Goal: Task Accomplishment & Management: Complete application form

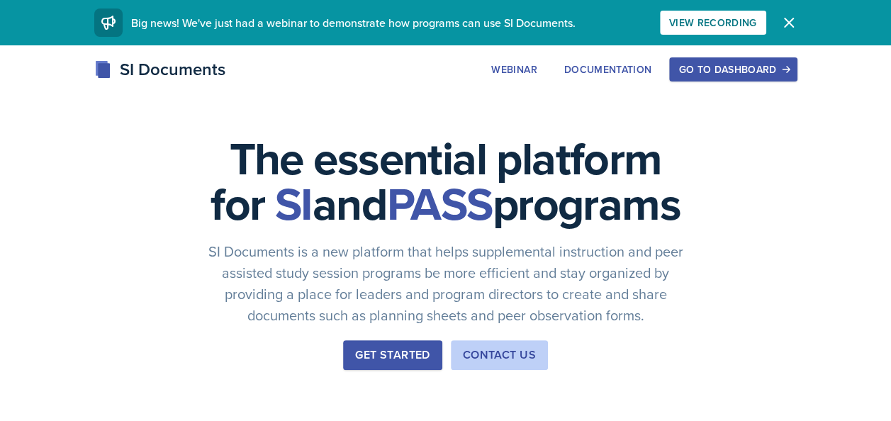
click at [693, 67] on div "Go to Dashboard" at bounding box center [732, 69] width 109 height 11
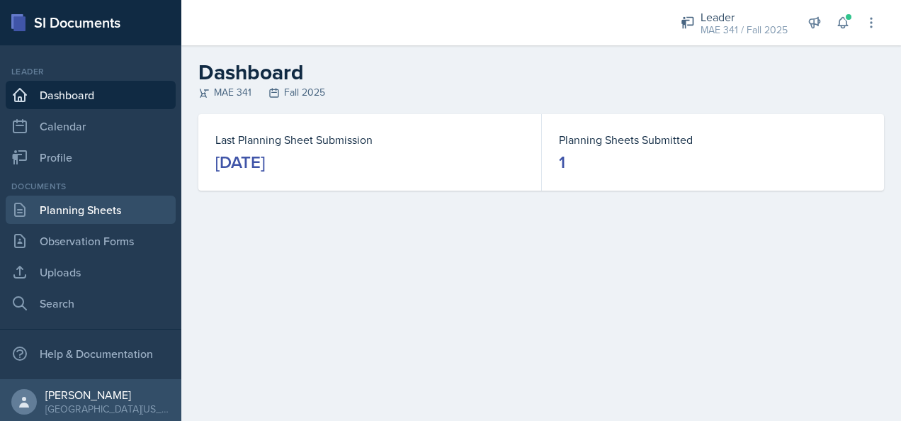
click at [94, 215] on link "Planning Sheets" at bounding box center [91, 210] width 170 height 28
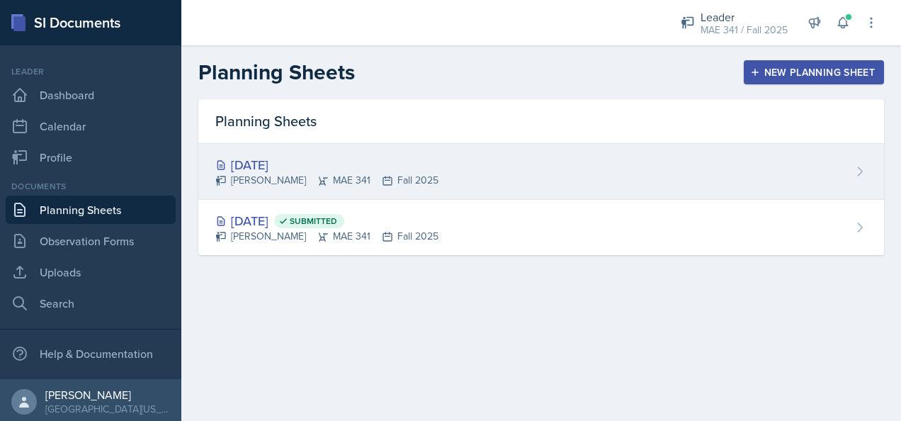
click at [454, 179] on div "[DATE] [PERSON_NAME] MAE 341 Fall 2025" at bounding box center [541, 172] width 686 height 56
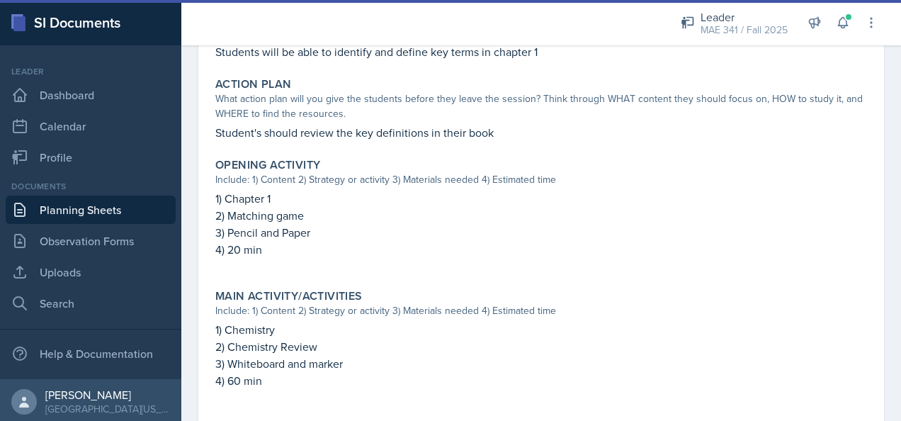
scroll to position [596, 0]
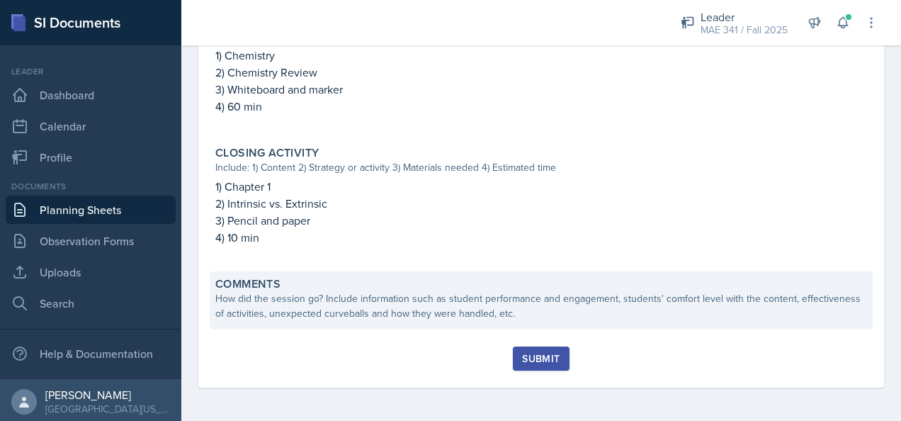
click at [324, 310] on div "How did the session go? Include information such as student performance and eng…" at bounding box center [541, 306] width 652 height 30
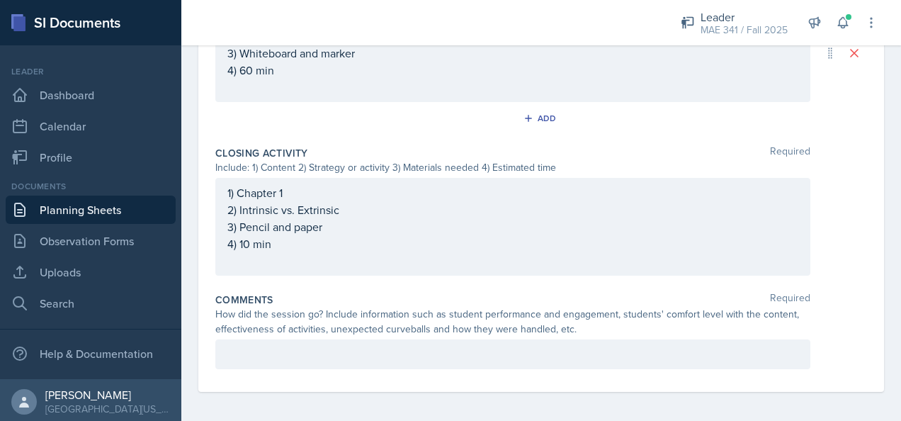
scroll to position [714, 0]
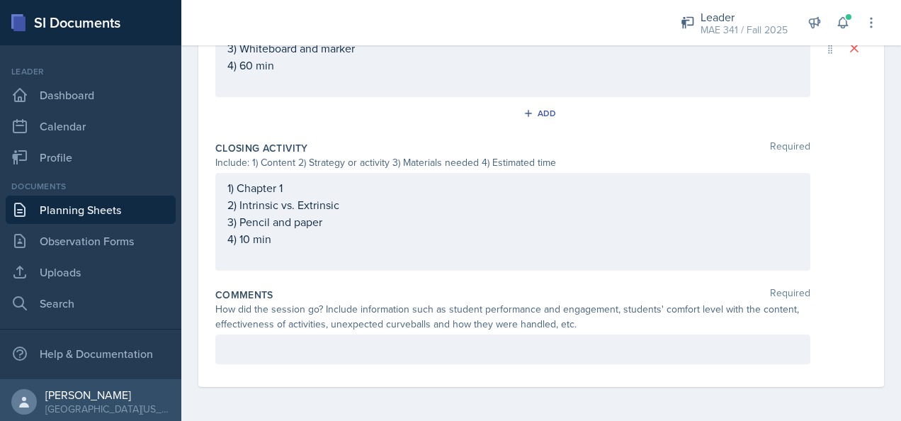
click at [317, 356] on p at bounding box center [512, 349] width 571 height 17
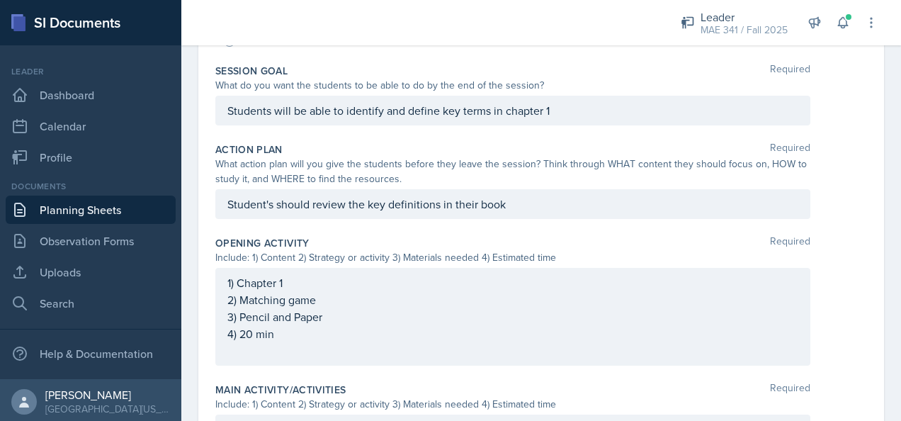
scroll to position [0, 0]
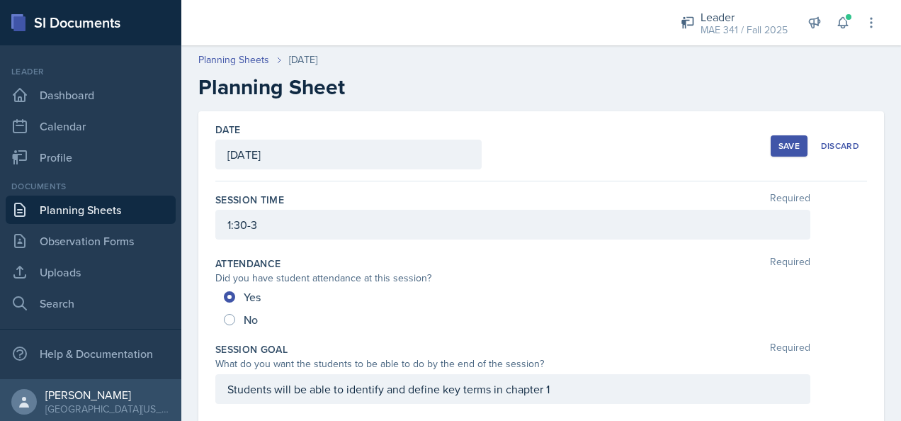
click at [779, 140] on div "Save" at bounding box center [789, 145] width 21 height 11
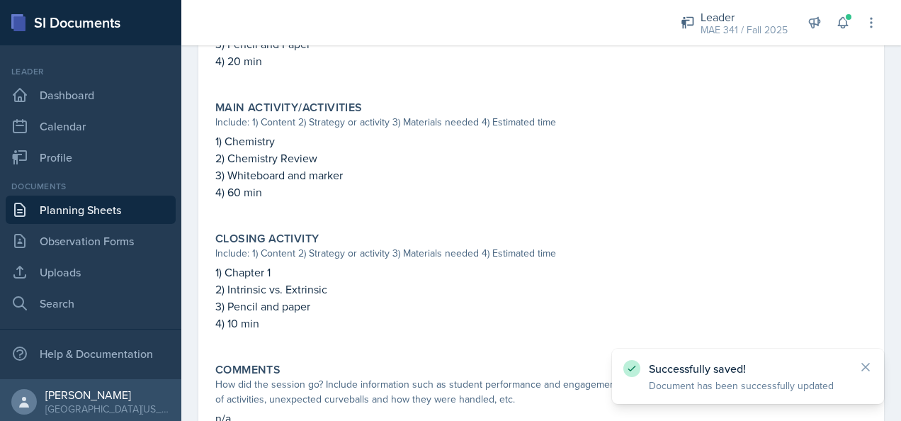
scroll to position [613, 0]
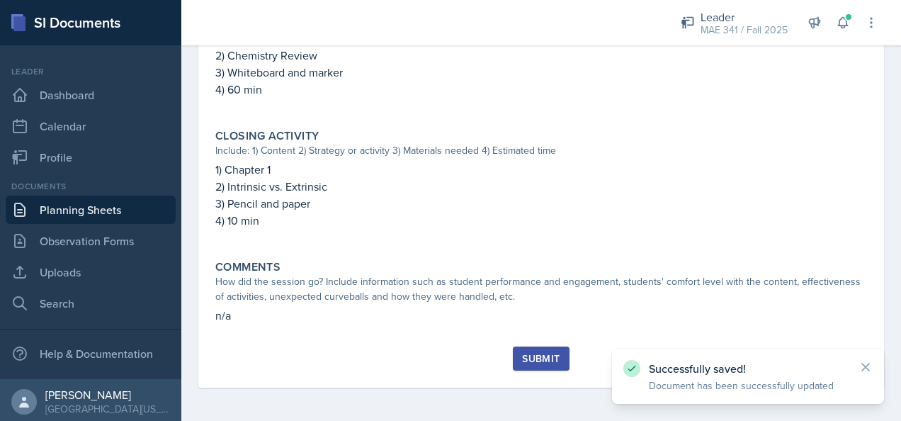
click at [513, 361] on button "Submit" at bounding box center [541, 359] width 56 height 24
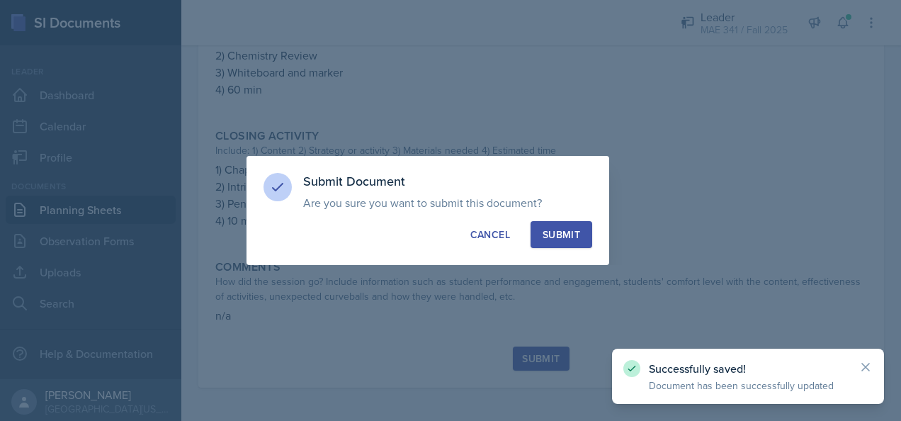
click at [549, 234] on div "Submit" at bounding box center [562, 234] width 38 height 14
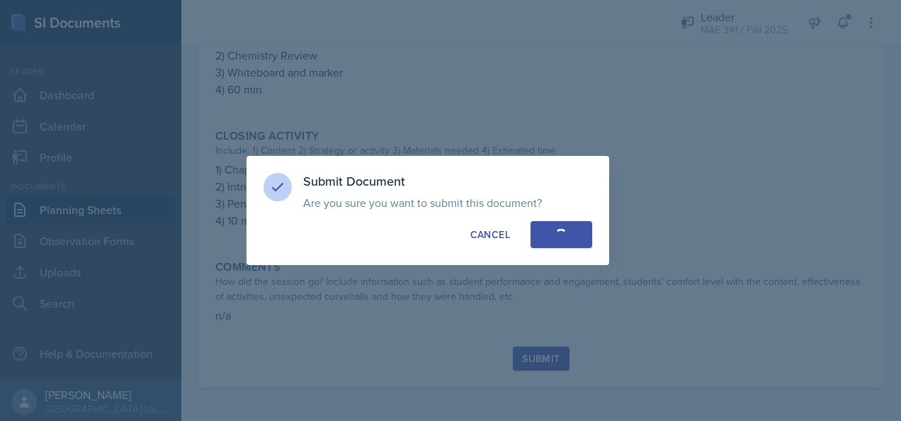
radio input "true"
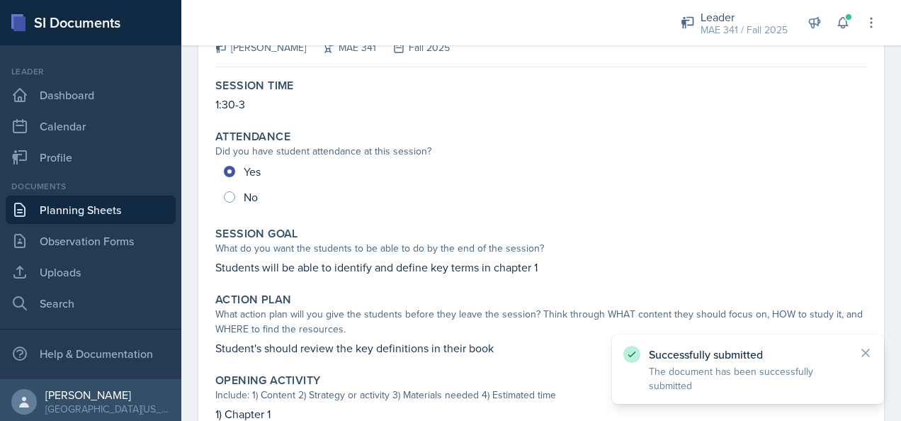
scroll to position [0, 0]
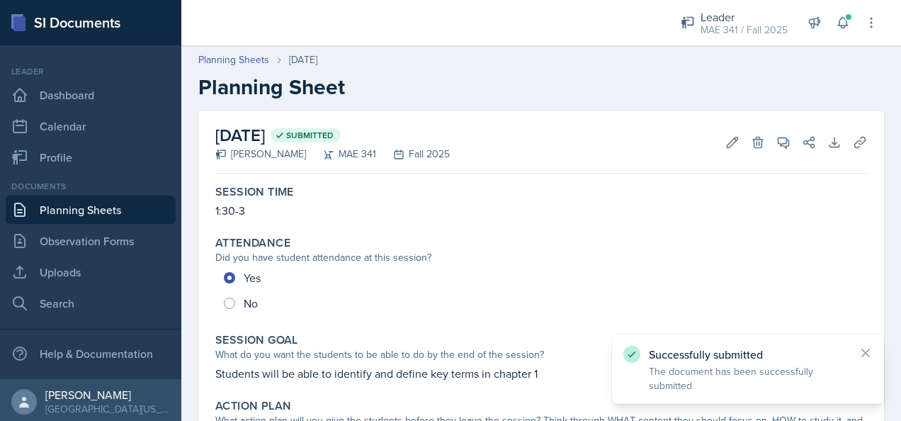
click at [44, 211] on link "Planning Sheets" at bounding box center [91, 210] width 170 height 28
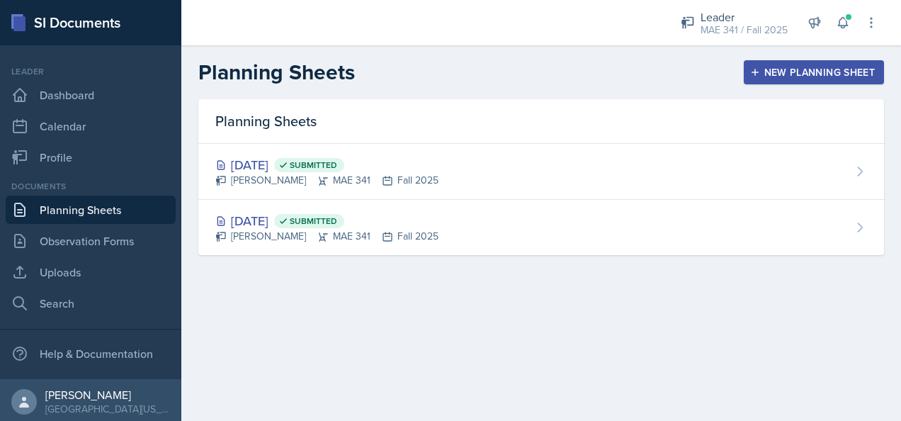
click at [789, 63] on button "New Planning Sheet" at bounding box center [814, 72] width 140 height 24
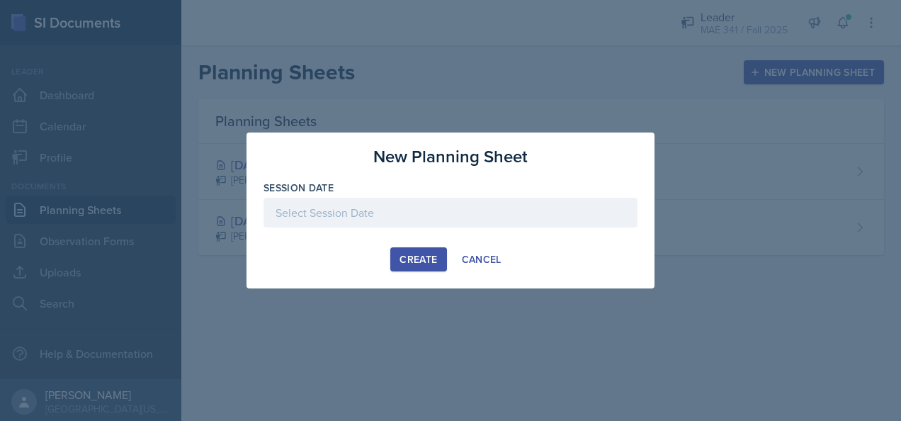
click at [332, 213] on div at bounding box center [451, 213] width 374 height 30
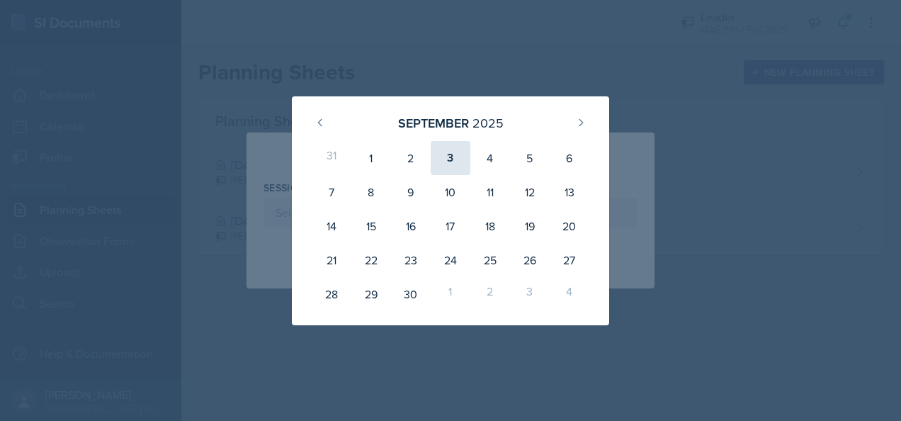
click at [451, 160] on div "3" at bounding box center [451, 158] width 40 height 34
type input "[DATE]"
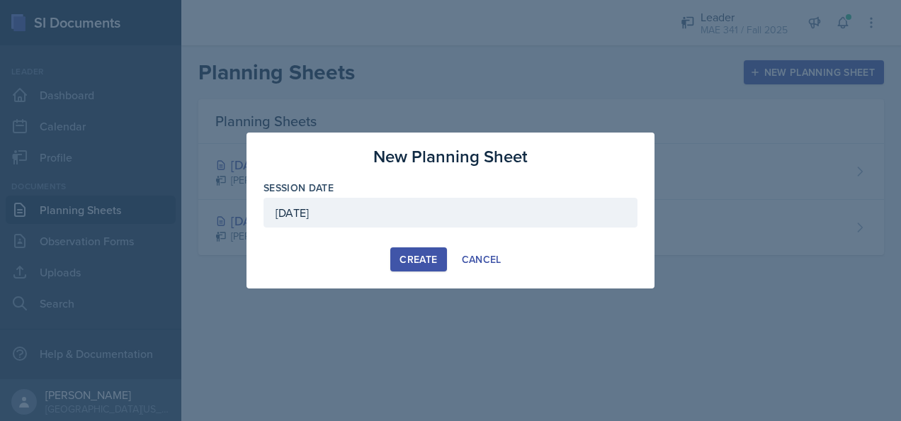
click at [420, 260] on div "Create" at bounding box center [419, 259] width 38 height 11
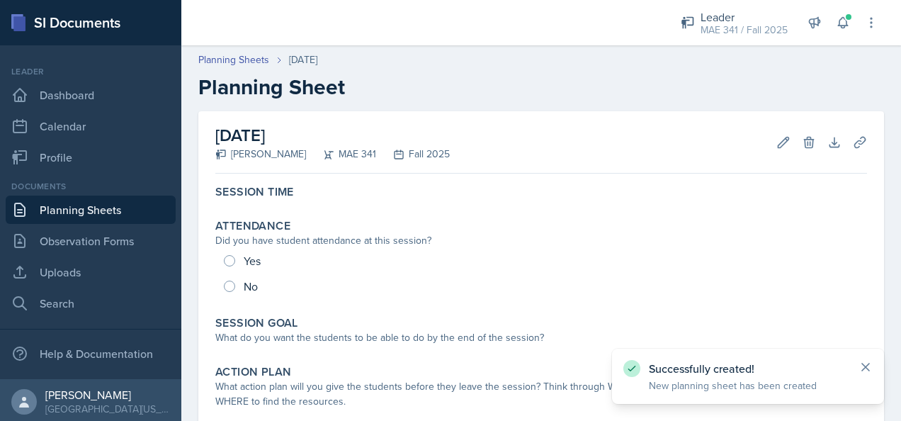
click at [865, 368] on icon at bounding box center [865, 367] width 7 height 7
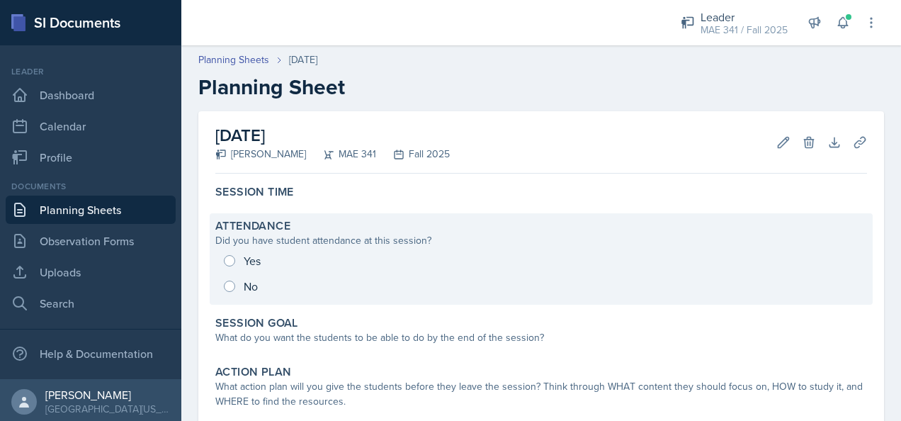
click at [231, 259] on div "Yes No" at bounding box center [541, 273] width 652 height 51
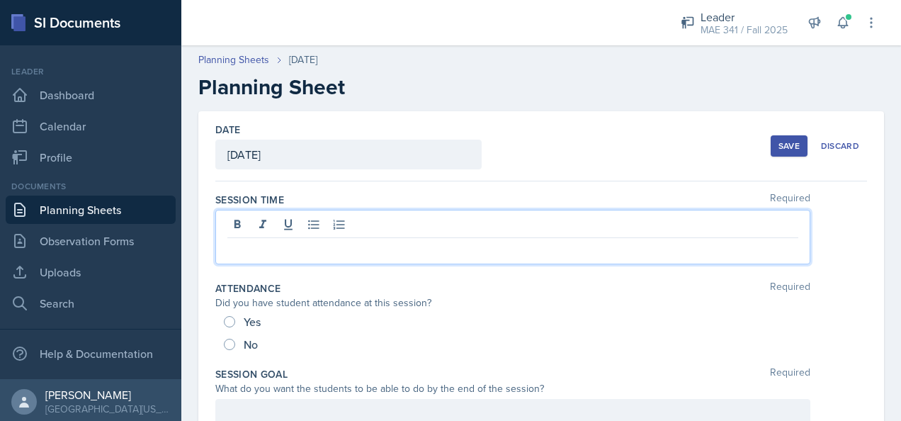
click at [242, 220] on div at bounding box center [512, 237] width 595 height 55
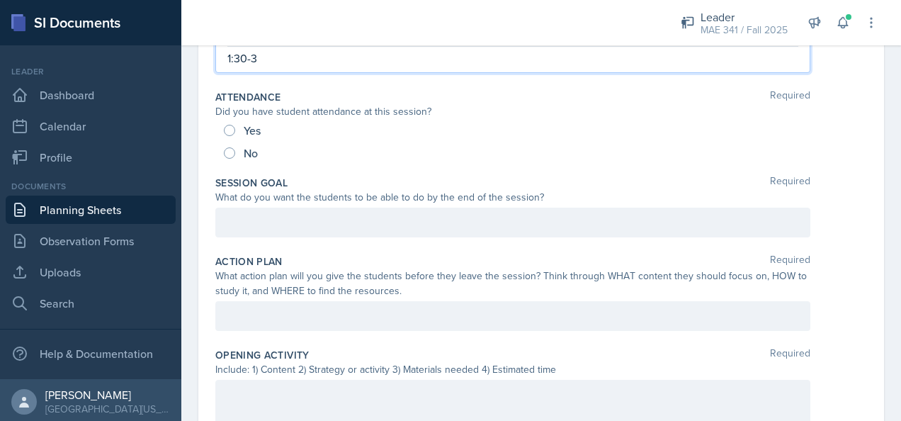
click at [275, 231] on p at bounding box center [512, 222] width 571 height 17
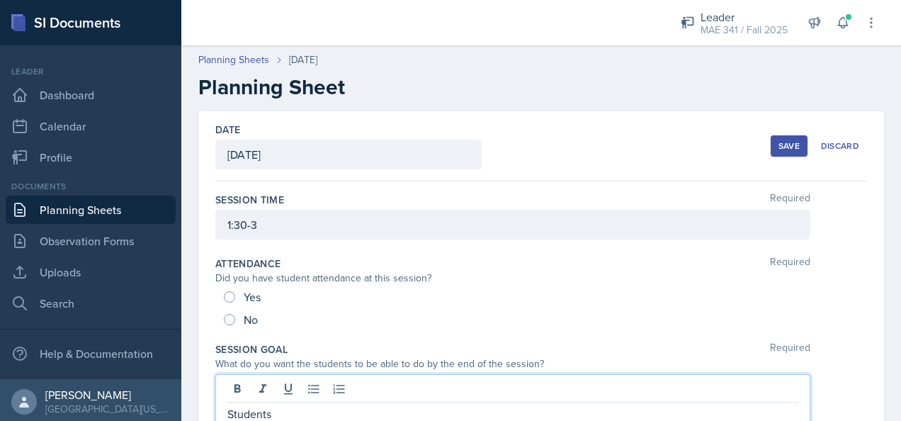
click at [81, 213] on link "Planning Sheets" at bounding box center [91, 210] width 170 height 28
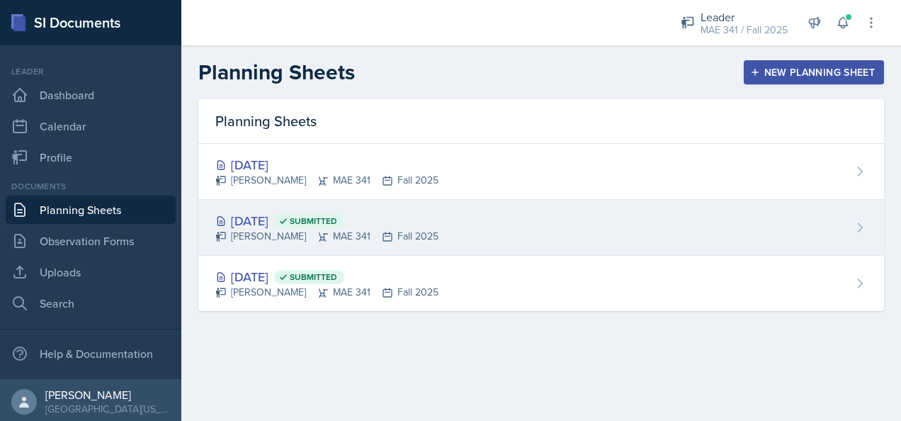
click at [384, 250] on div "[DATE] Submitted [PERSON_NAME] MAE 341 Fall 2025" at bounding box center [541, 228] width 686 height 56
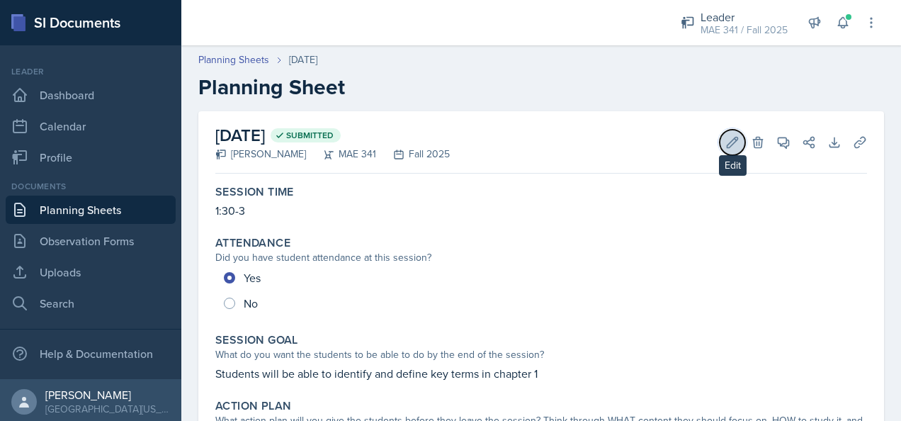
click at [726, 137] on icon at bounding box center [733, 142] width 14 height 14
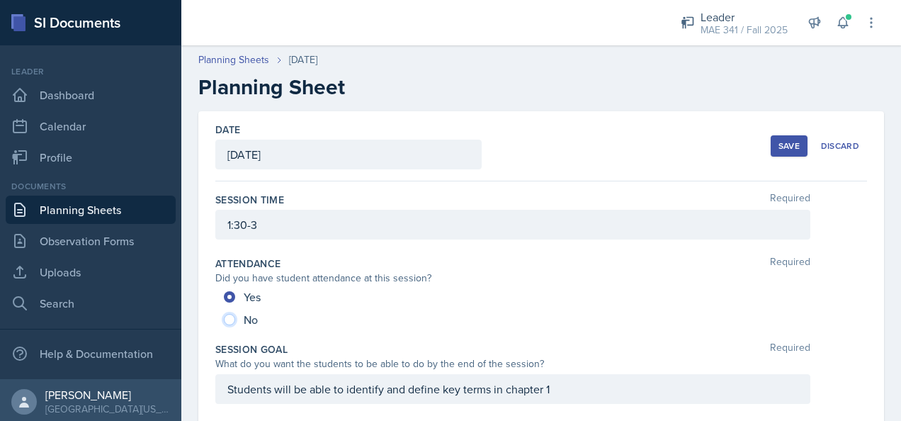
click at [224, 318] on input "No" at bounding box center [229, 319] width 11 height 11
radio input "true"
click at [771, 145] on button "Save" at bounding box center [789, 145] width 37 height 21
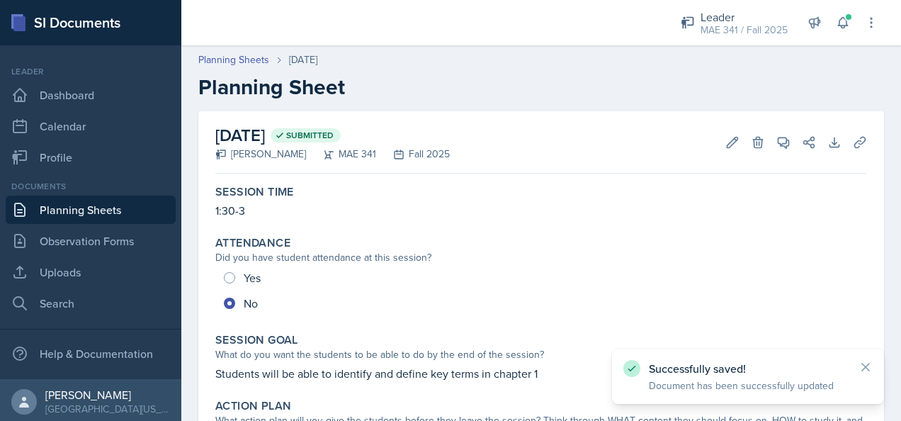
click at [81, 208] on link "Planning Sheets" at bounding box center [91, 210] width 170 height 28
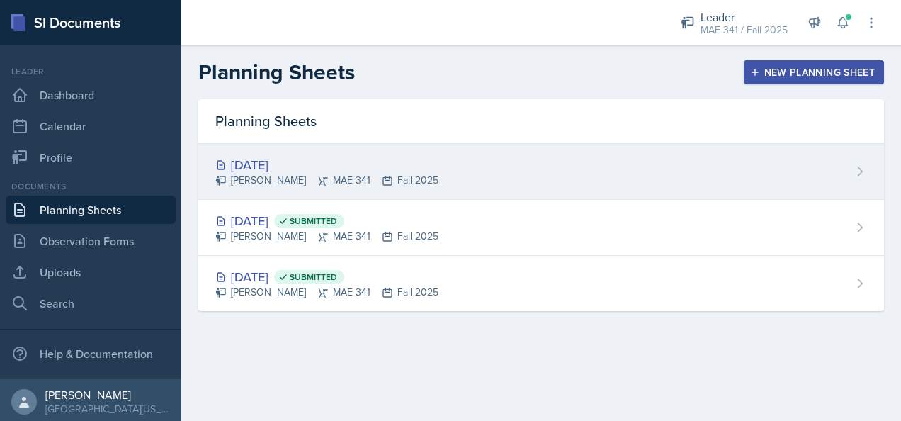
click at [291, 168] on div "[DATE]" at bounding box center [326, 164] width 223 height 19
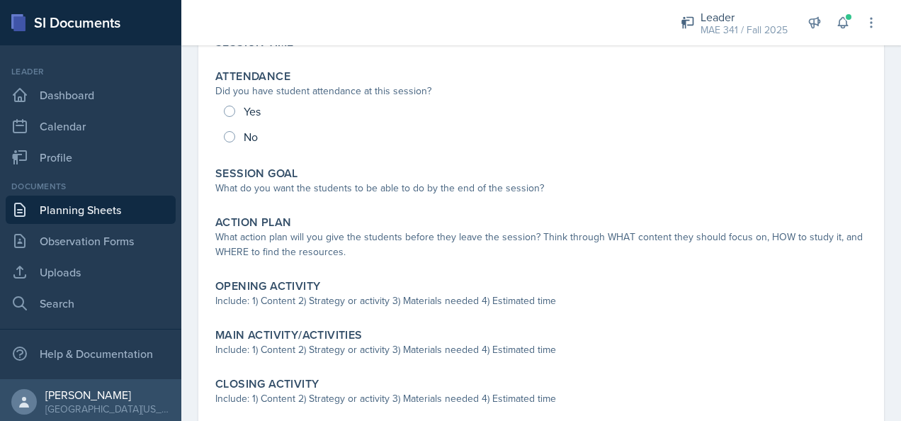
scroll to position [150, 0]
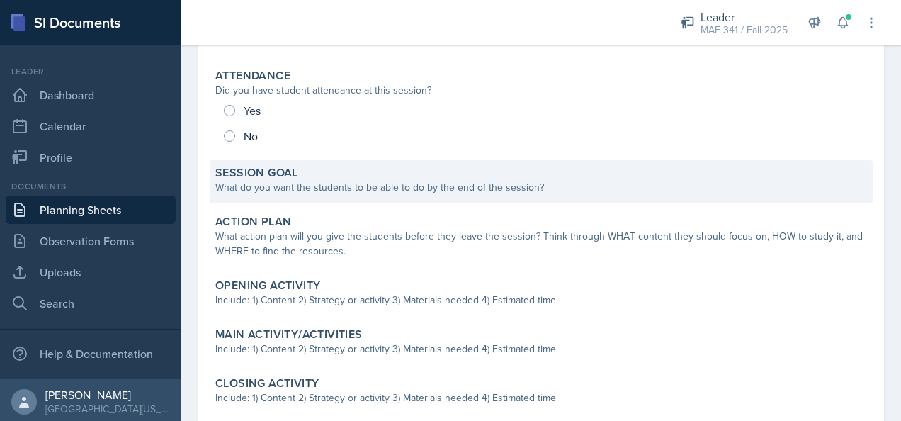
click at [295, 184] on div "What do you want the students to be able to do by the end of the session?" at bounding box center [541, 187] width 652 height 15
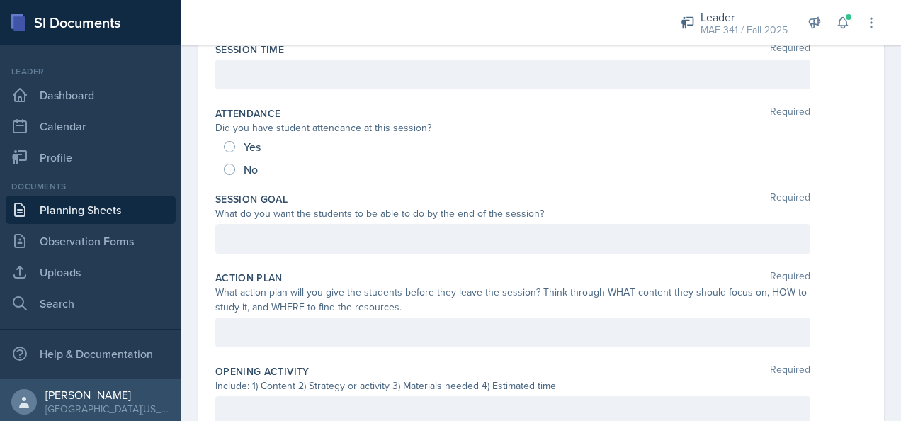
click at [312, 236] on div at bounding box center [512, 239] width 595 height 30
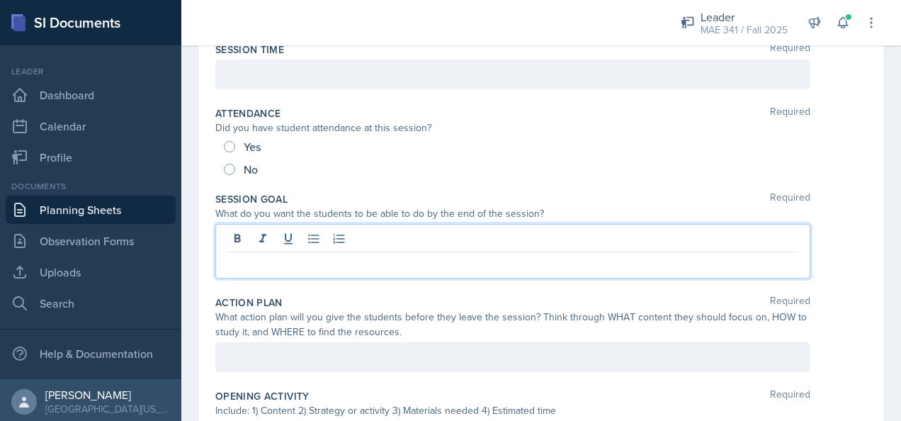
scroll to position [0, 0]
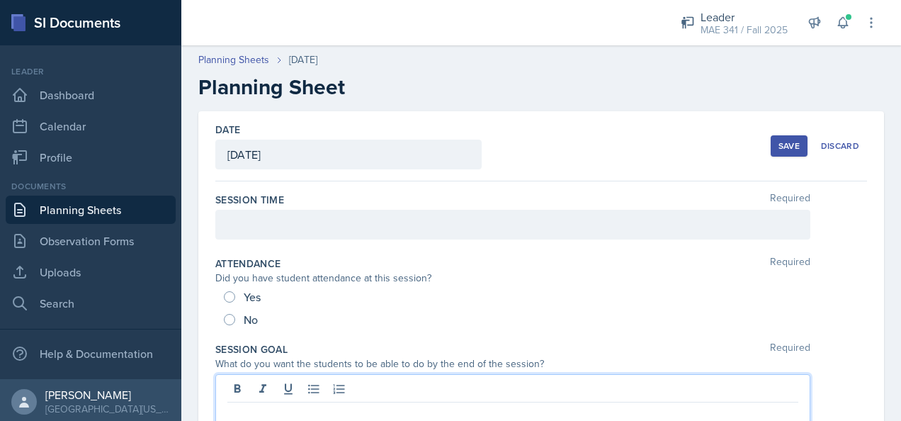
click at [292, 217] on div at bounding box center [512, 225] width 595 height 30
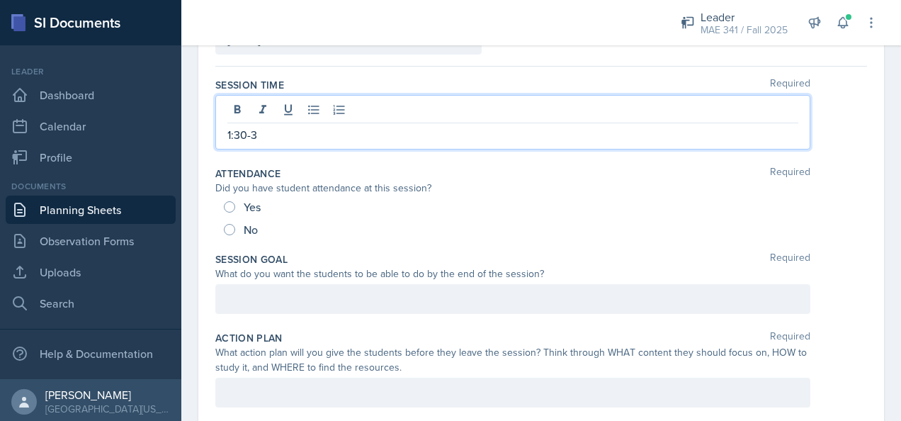
scroll to position [116, 0]
click at [270, 292] on p at bounding box center [512, 298] width 571 height 17
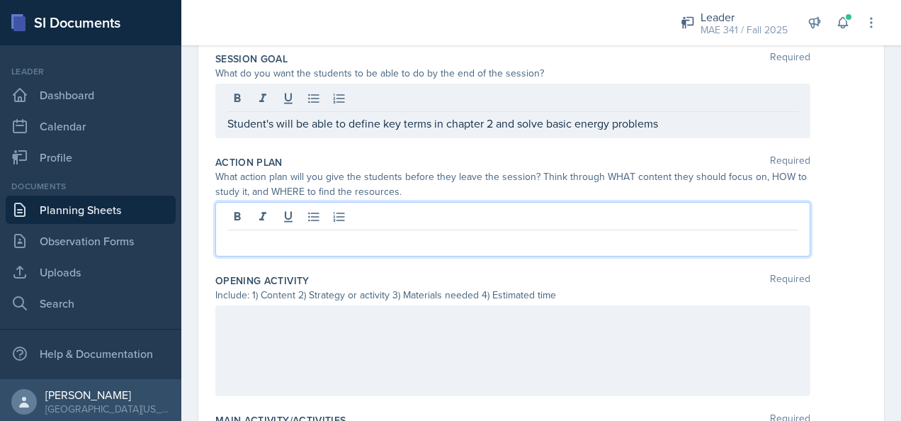
click at [274, 243] on p at bounding box center [512, 241] width 571 height 17
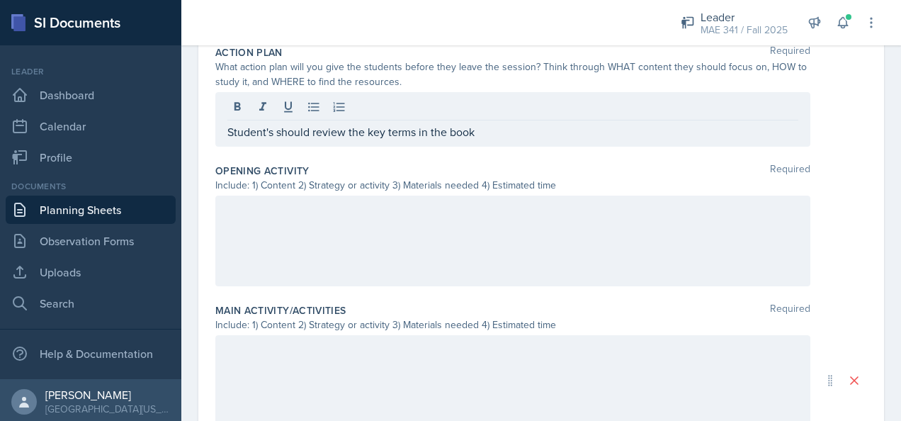
click at [268, 231] on div at bounding box center [512, 241] width 595 height 91
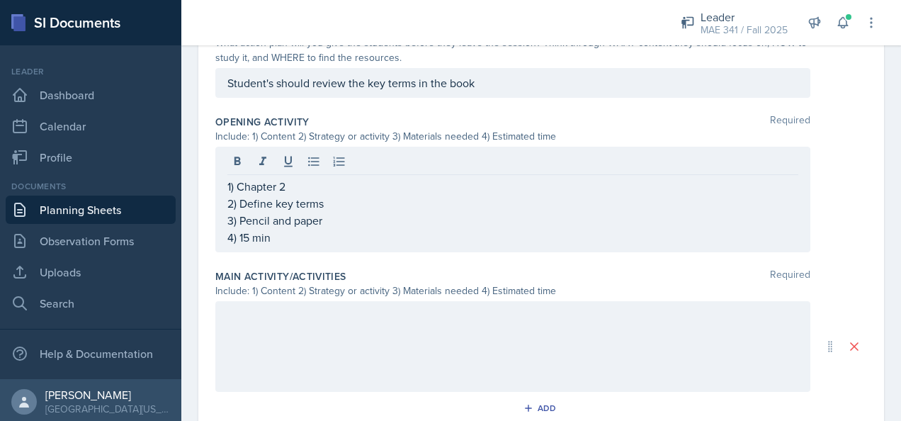
click at [385, 334] on div at bounding box center [512, 346] width 595 height 91
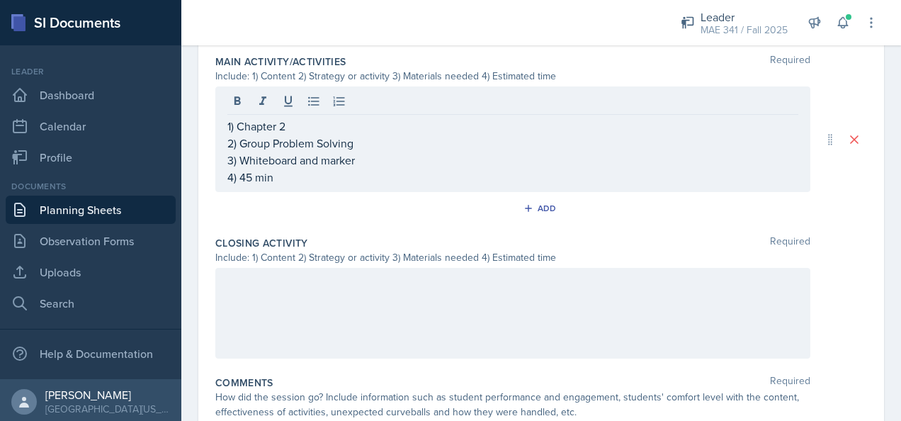
click at [276, 291] on div at bounding box center [512, 313] width 595 height 91
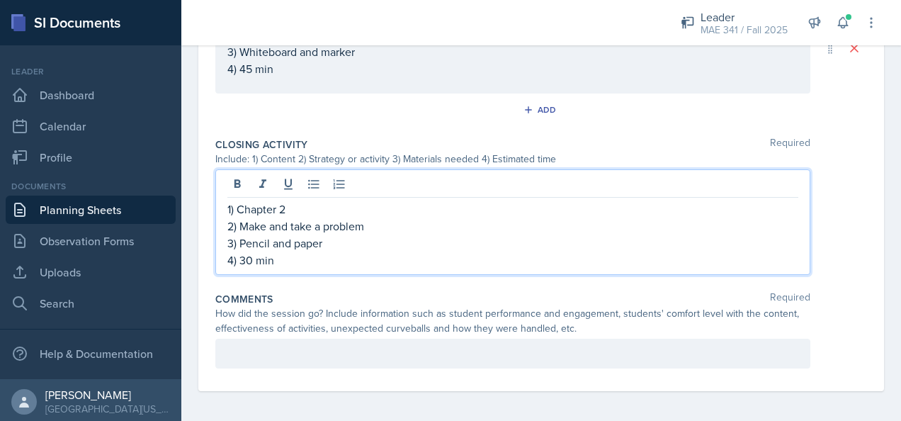
scroll to position [0, 0]
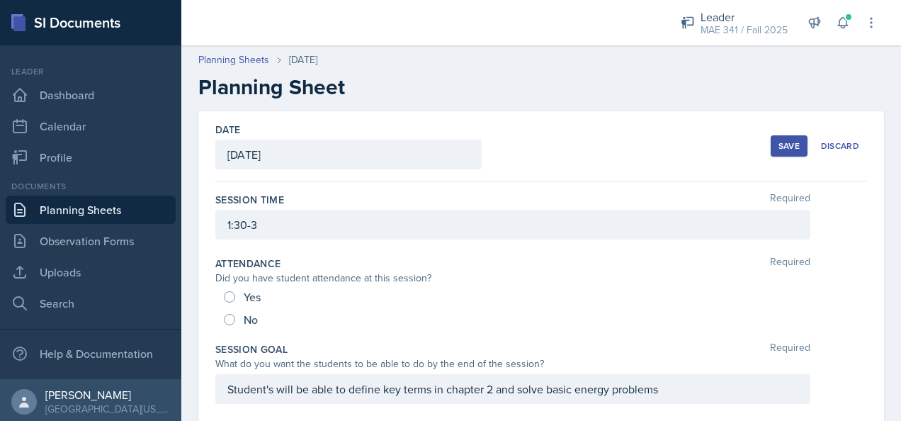
click at [771, 149] on button "Save" at bounding box center [789, 145] width 37 height 21
